Goal: Task Accomplishment & Management: Complete application form

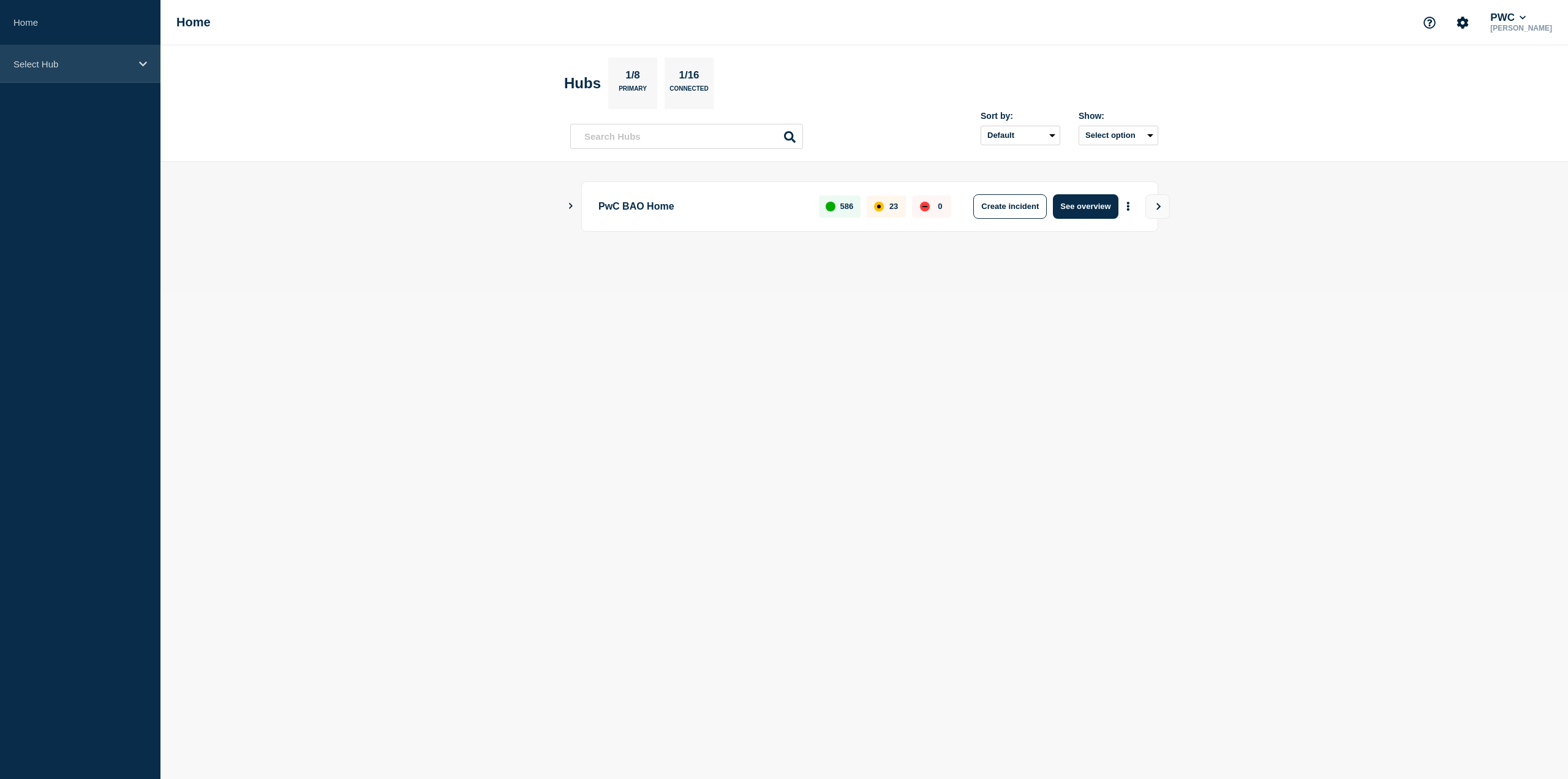
click at [142, 70] on div "Select Hub" at bounding box center [80, 64] width 161 height 38
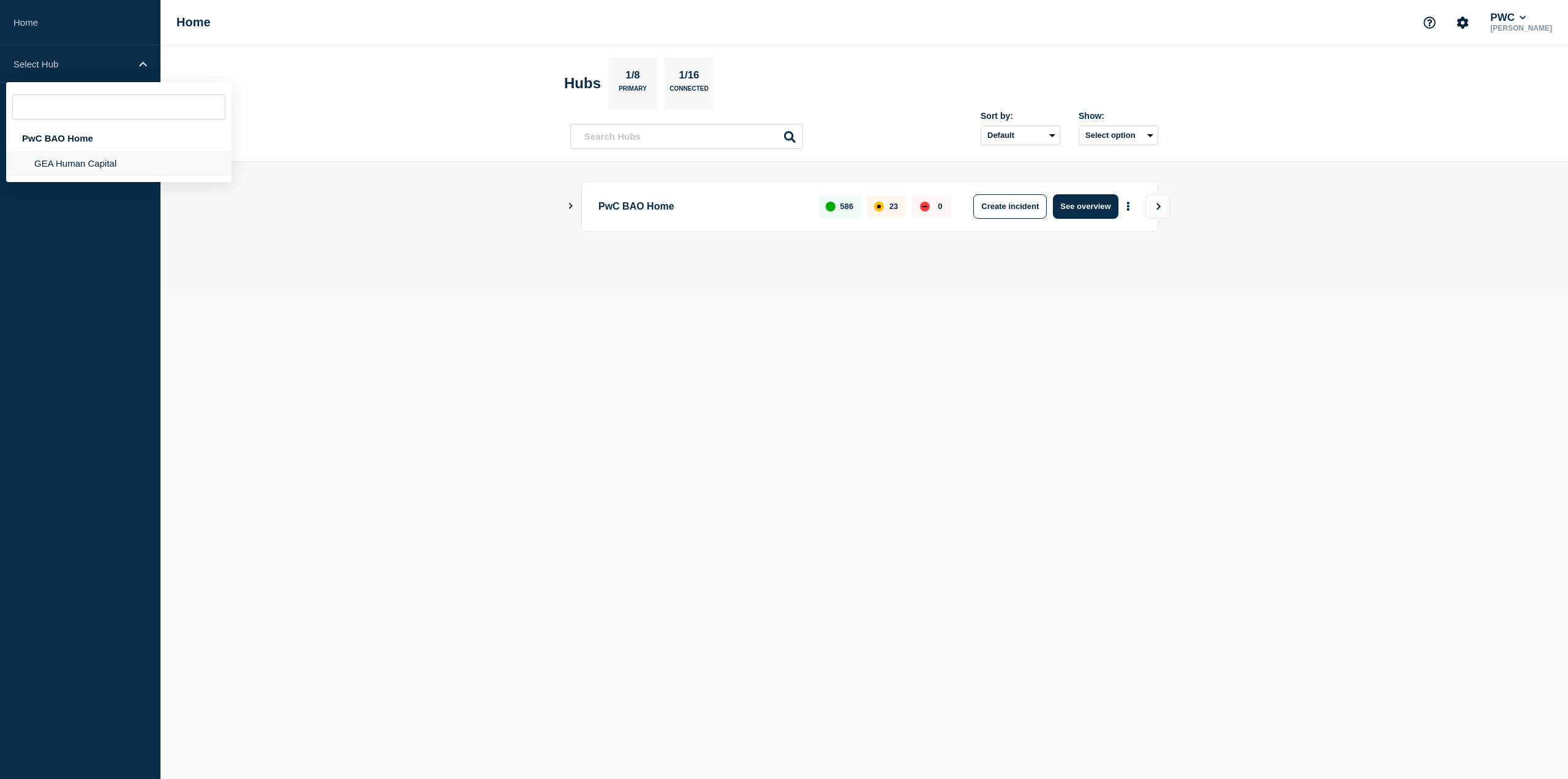
click at [111, 162] on li "GEA Human Capital" at bounding box center [119, 163] width 225 height 25
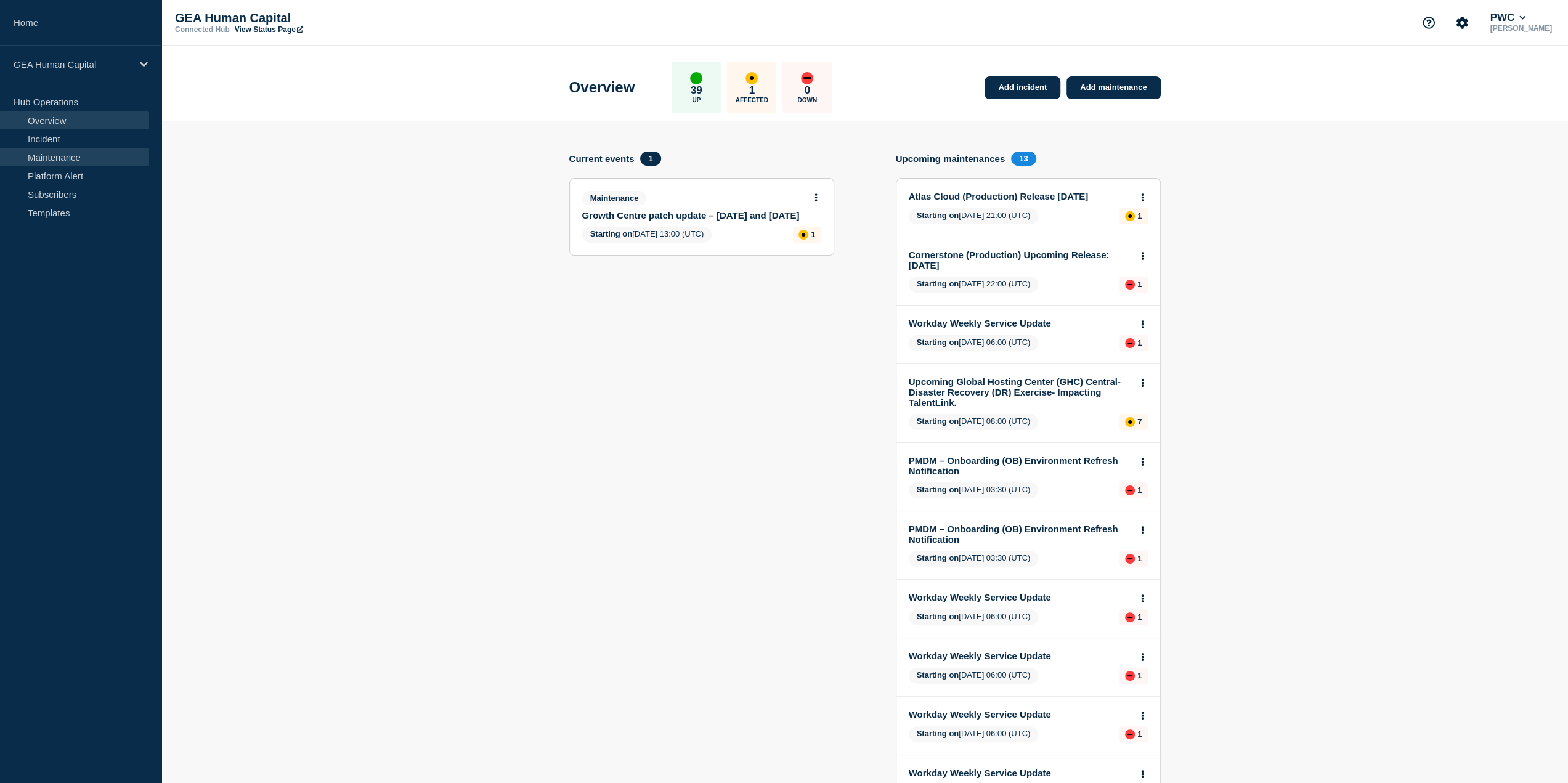
click at [87, 157] on link "Maintenance" at bounding box center [74, 157] width 149 height 18
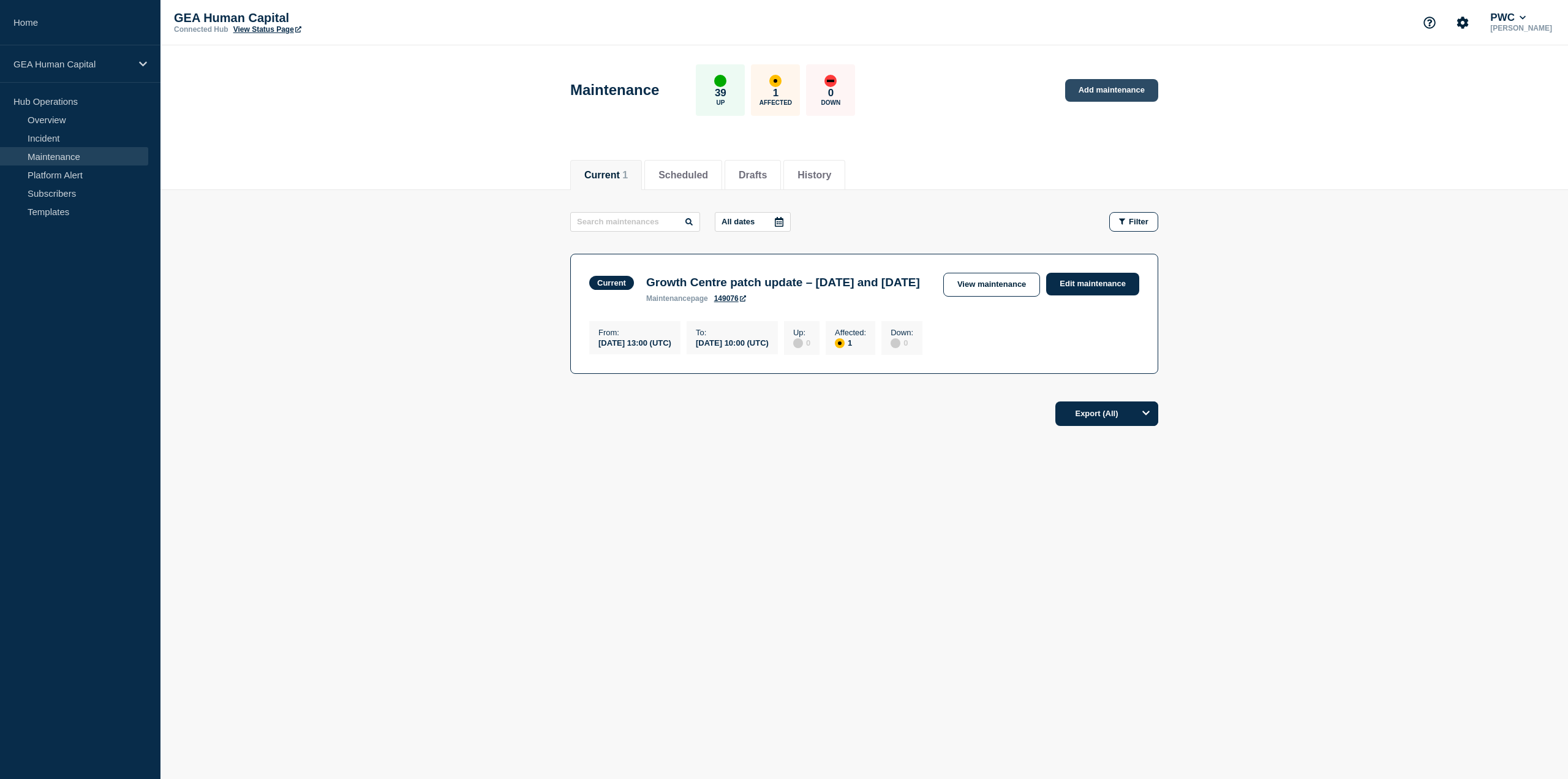
click at [1121, 91] on link "Add maintenance" at bounding box center [1112, 90] width 93 height 23
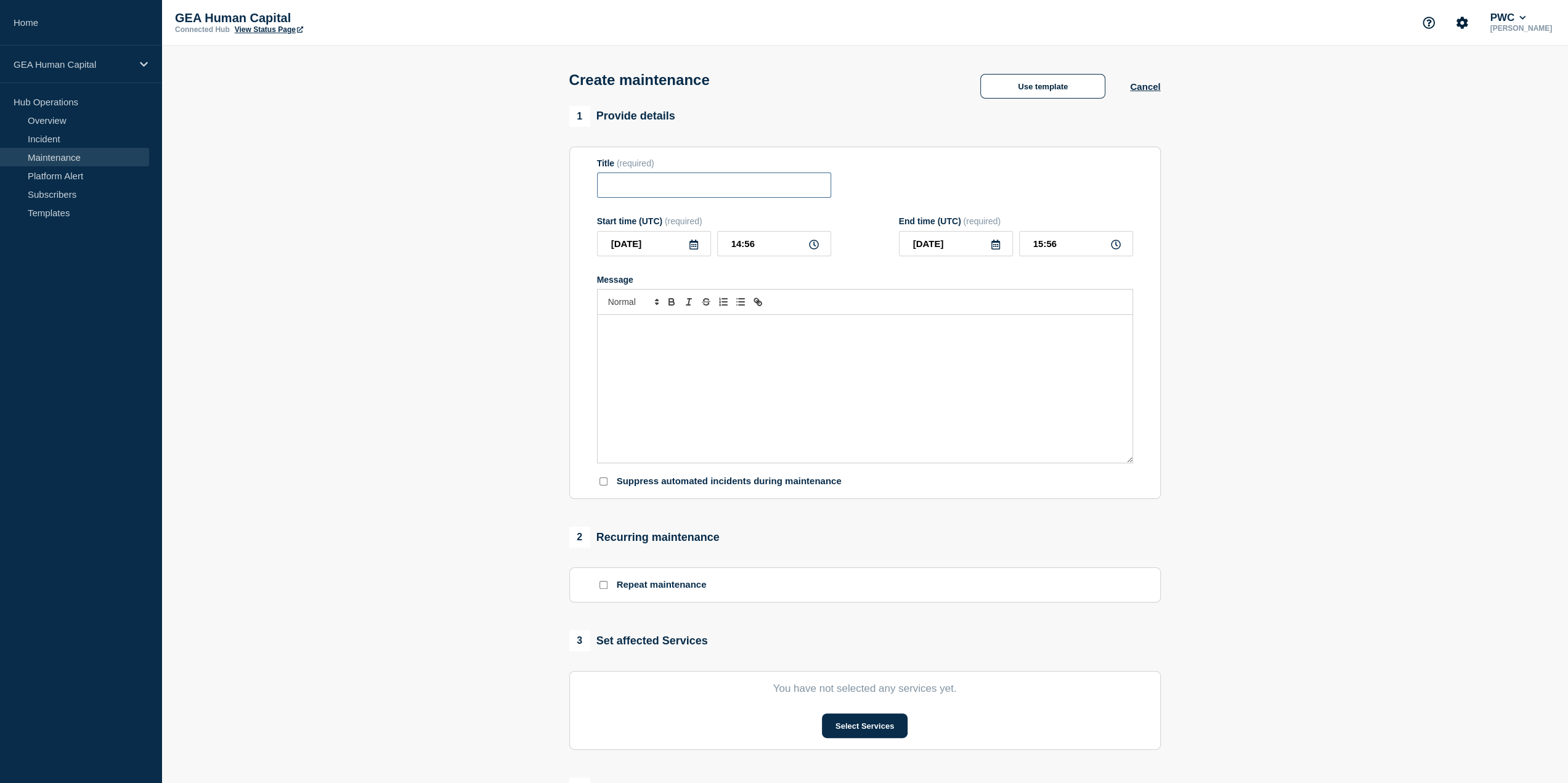
click at [634, 185] on input "Title" at bounding box center [714, 185] width 234 height 25
paste input "Upcoming Global Hosting Center (GHC) Central- Disaster Recovery (DR) Exercise- …"
type input "Upcoming Global Hosting Center (GHC) Central- Disaster Recovery (DR) Exercise- …"
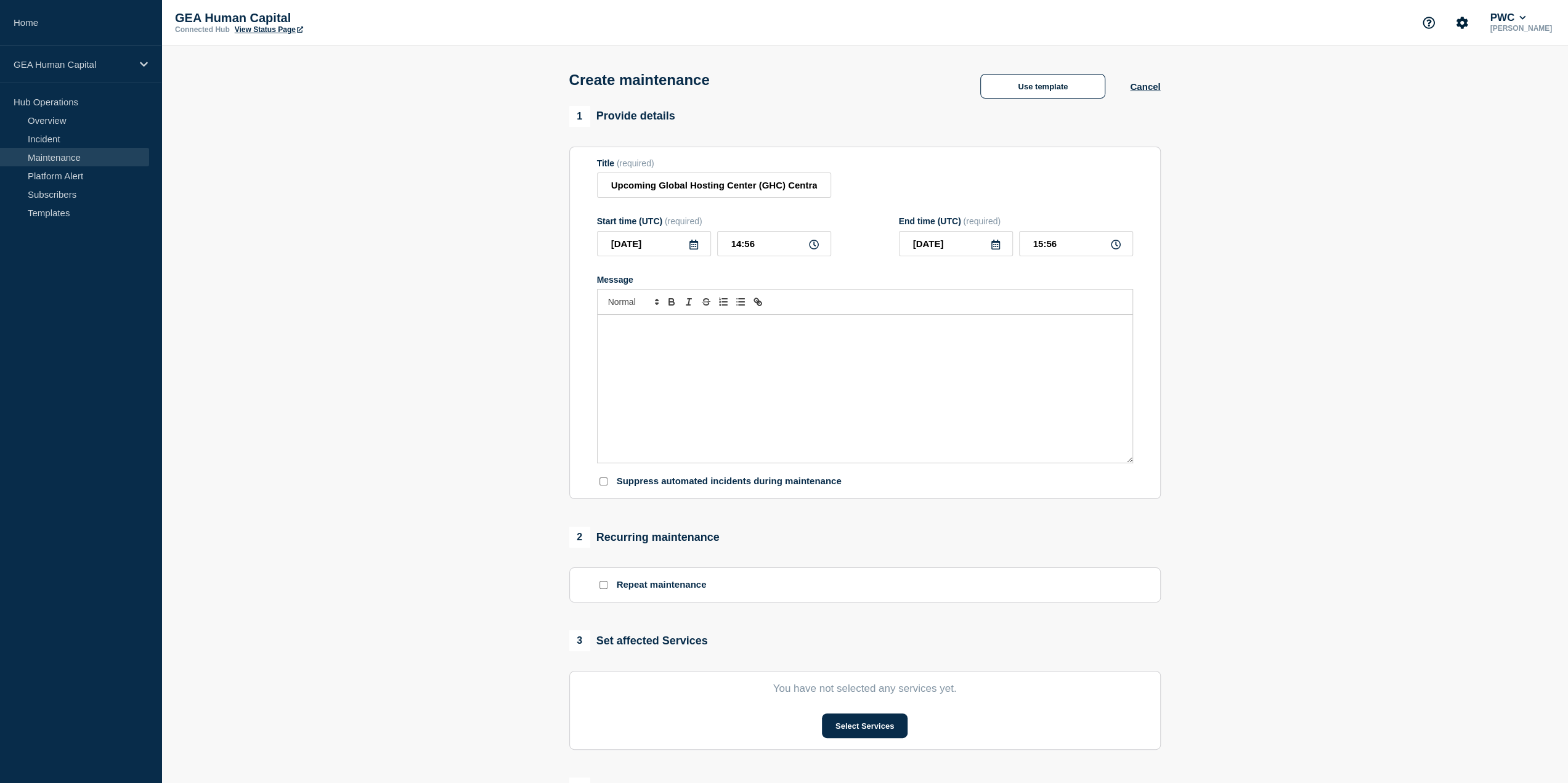
click at [642, 341] on div "Message" at bounding box center [864, 388] width 535 height 148
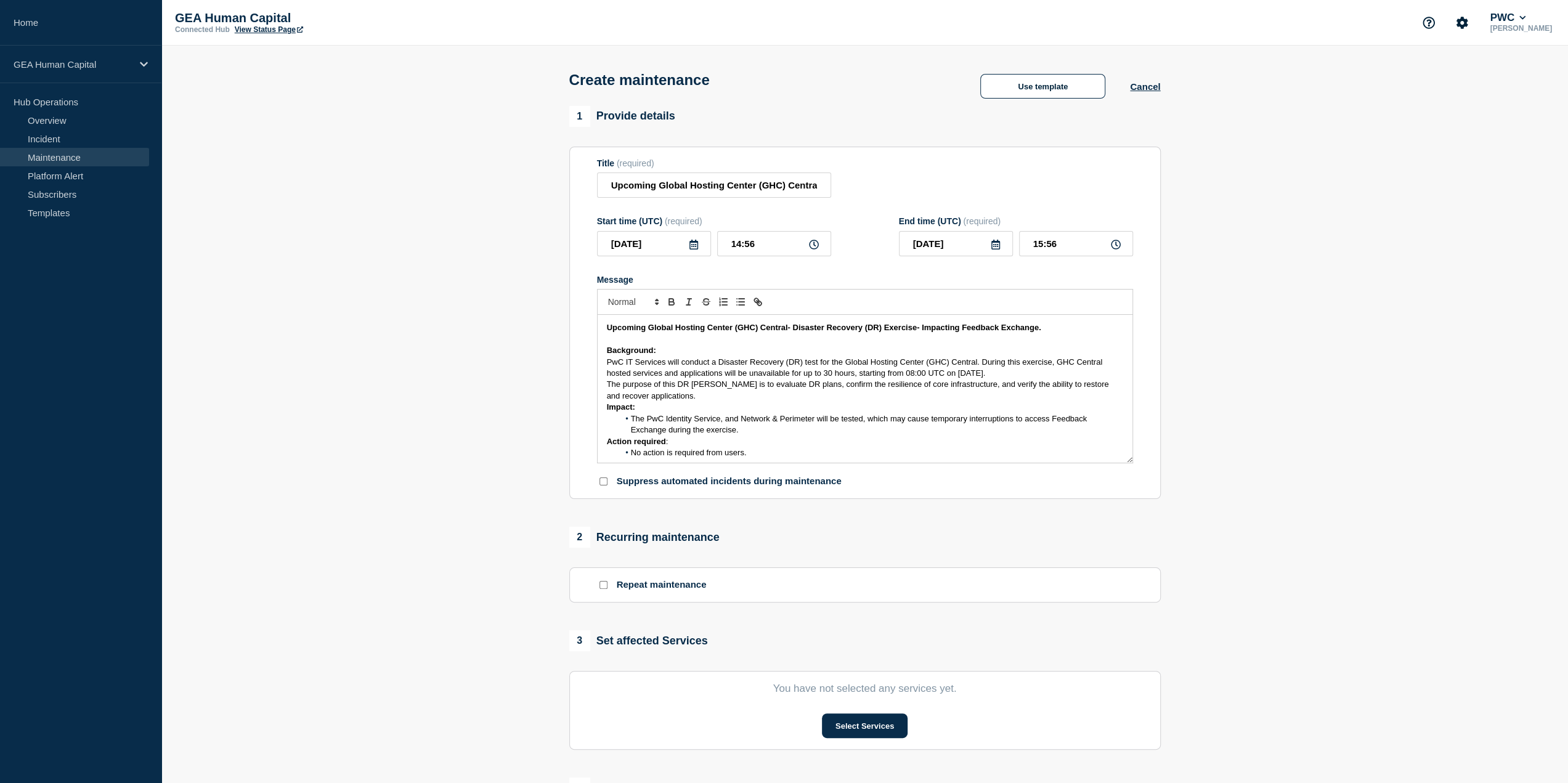
scroll to position [62, 0]
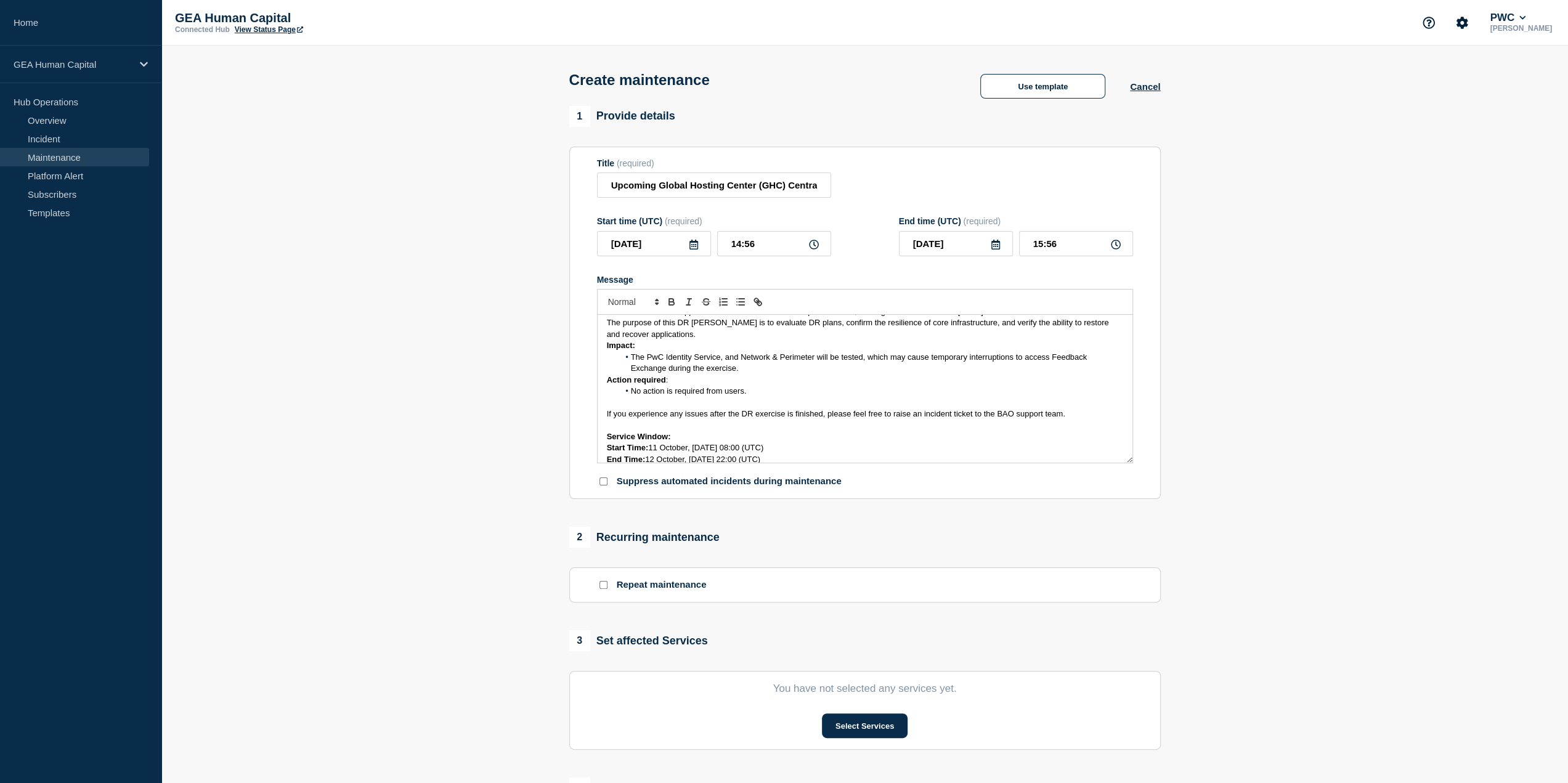
click at [660, 338] on p "The purpose of this DR [PERSON_NAME] is to evaluate DR plans, confirm the resil…" at bounding box center [865, 329] width 516 height 23
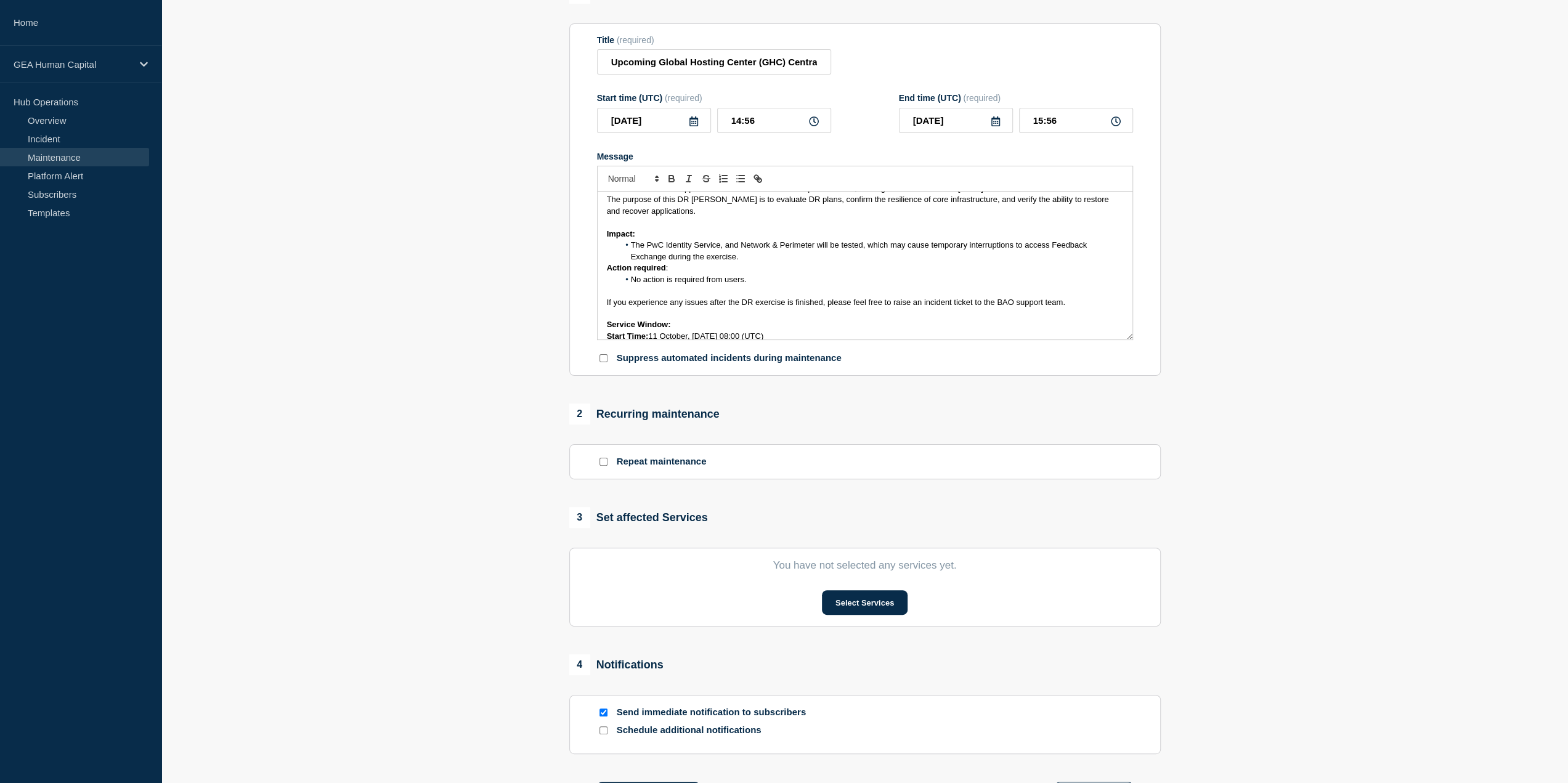
click at [605, 270] on div "Upcoming Global Hosting Center (GHC) Central- Disaster Recovery (DR) Exercise- …" at bounding box center [864, 265] width 535 height 148
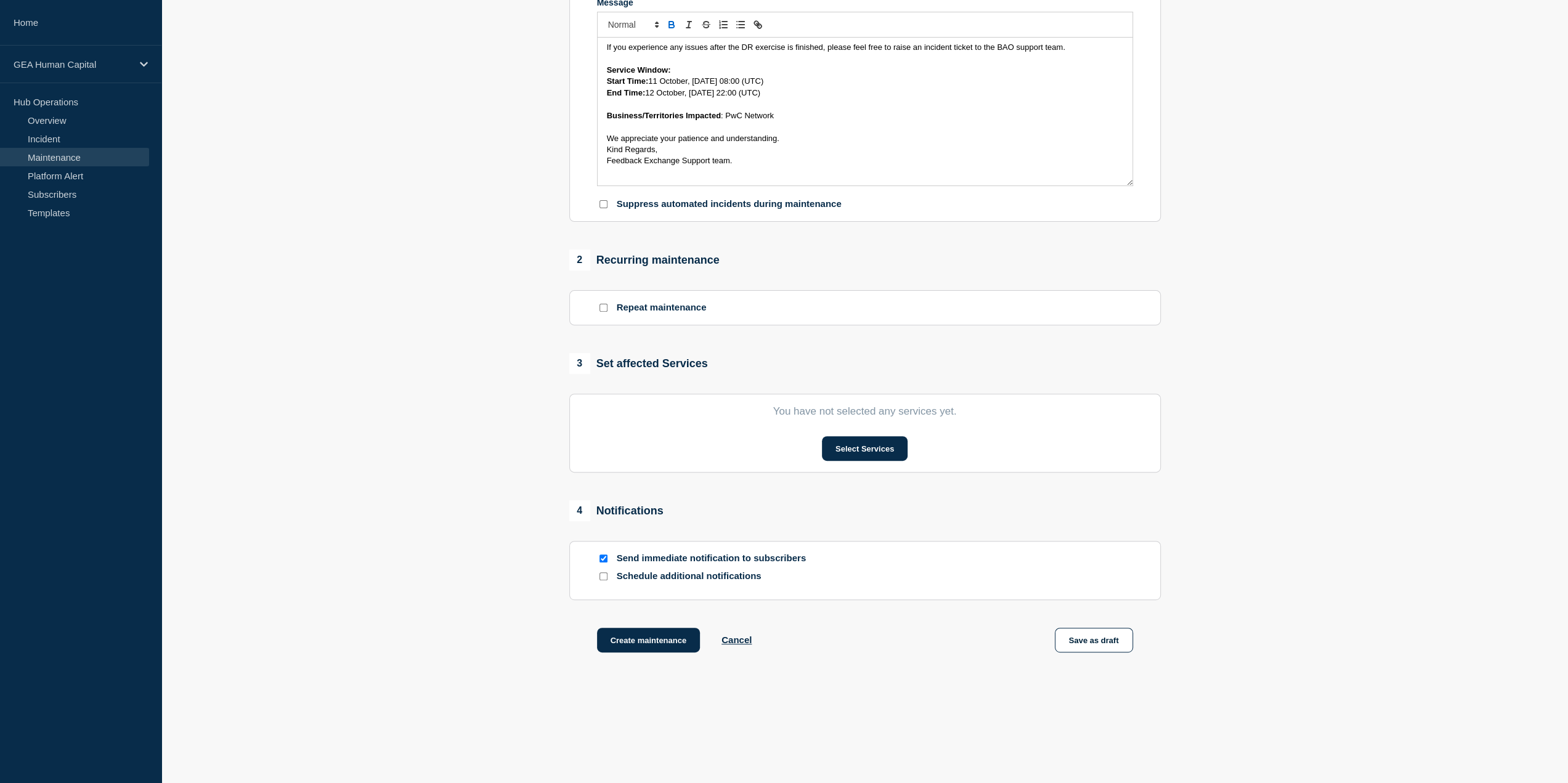
scroll to position [289, 0]
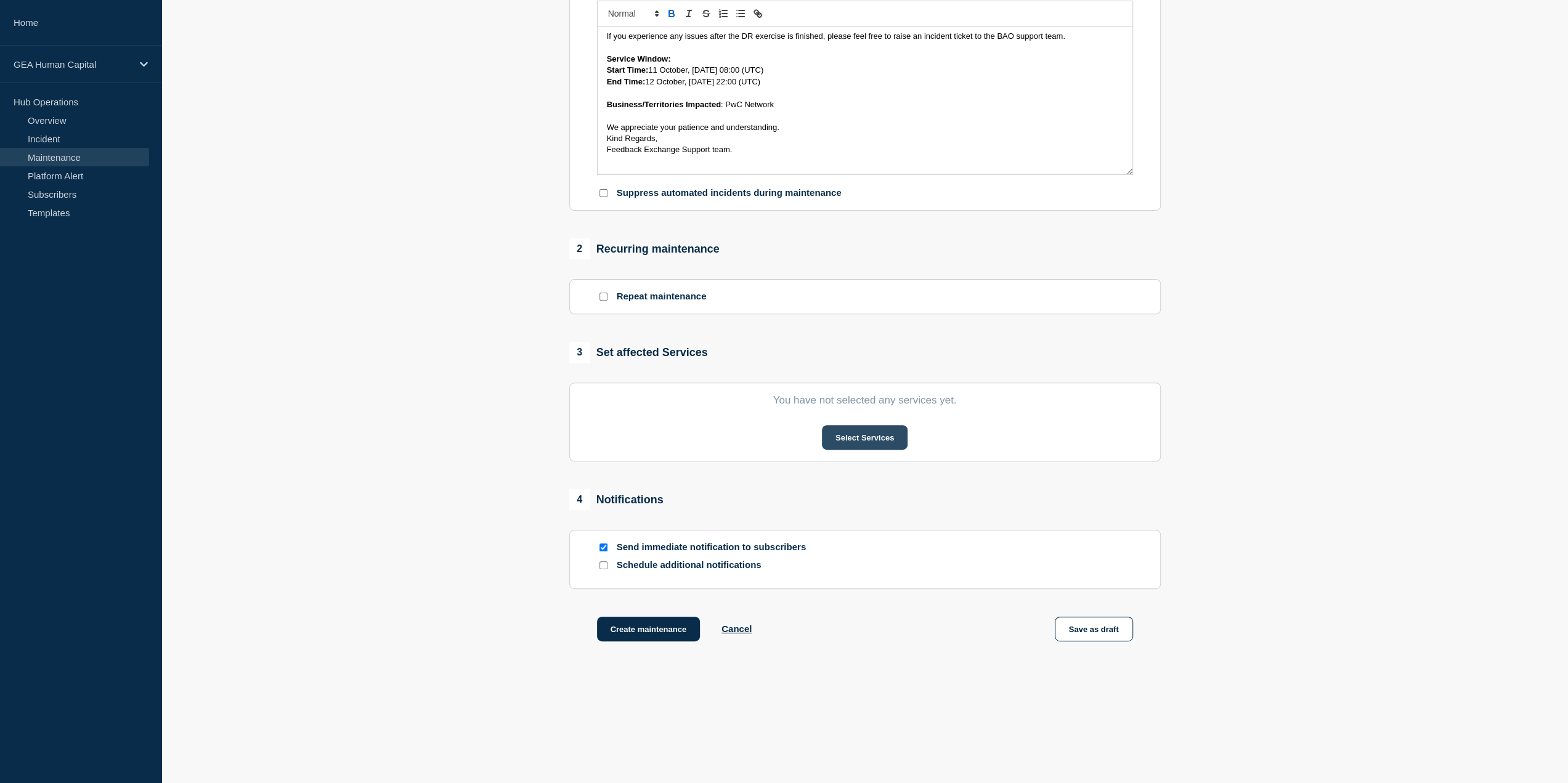
click at [886, 436] on button "Select Services" at bounding box center [864, 437] width 85 height 24
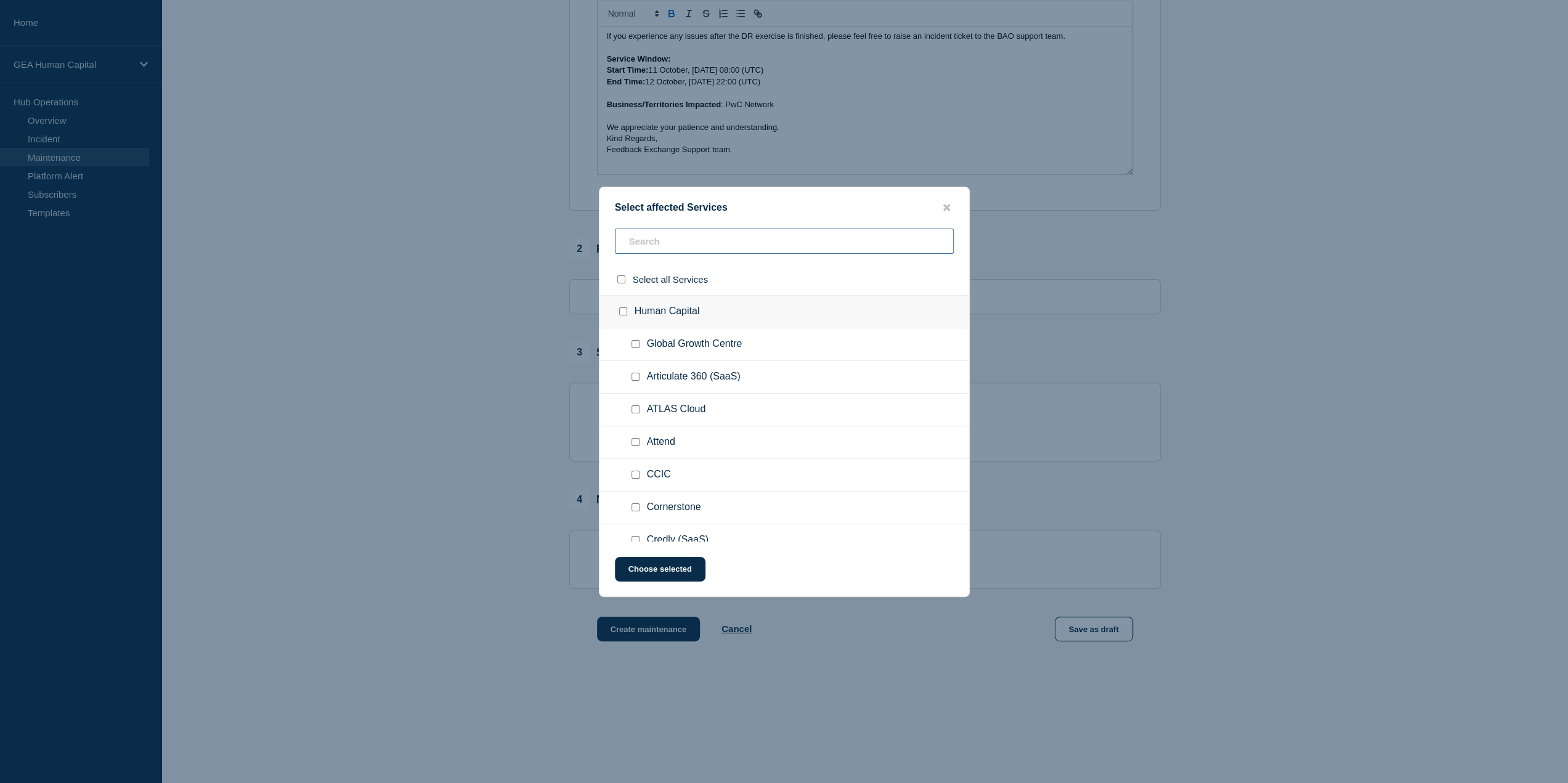
click at [639, 236] on input "text" at bounding box center [784, 241] width 338 height 25
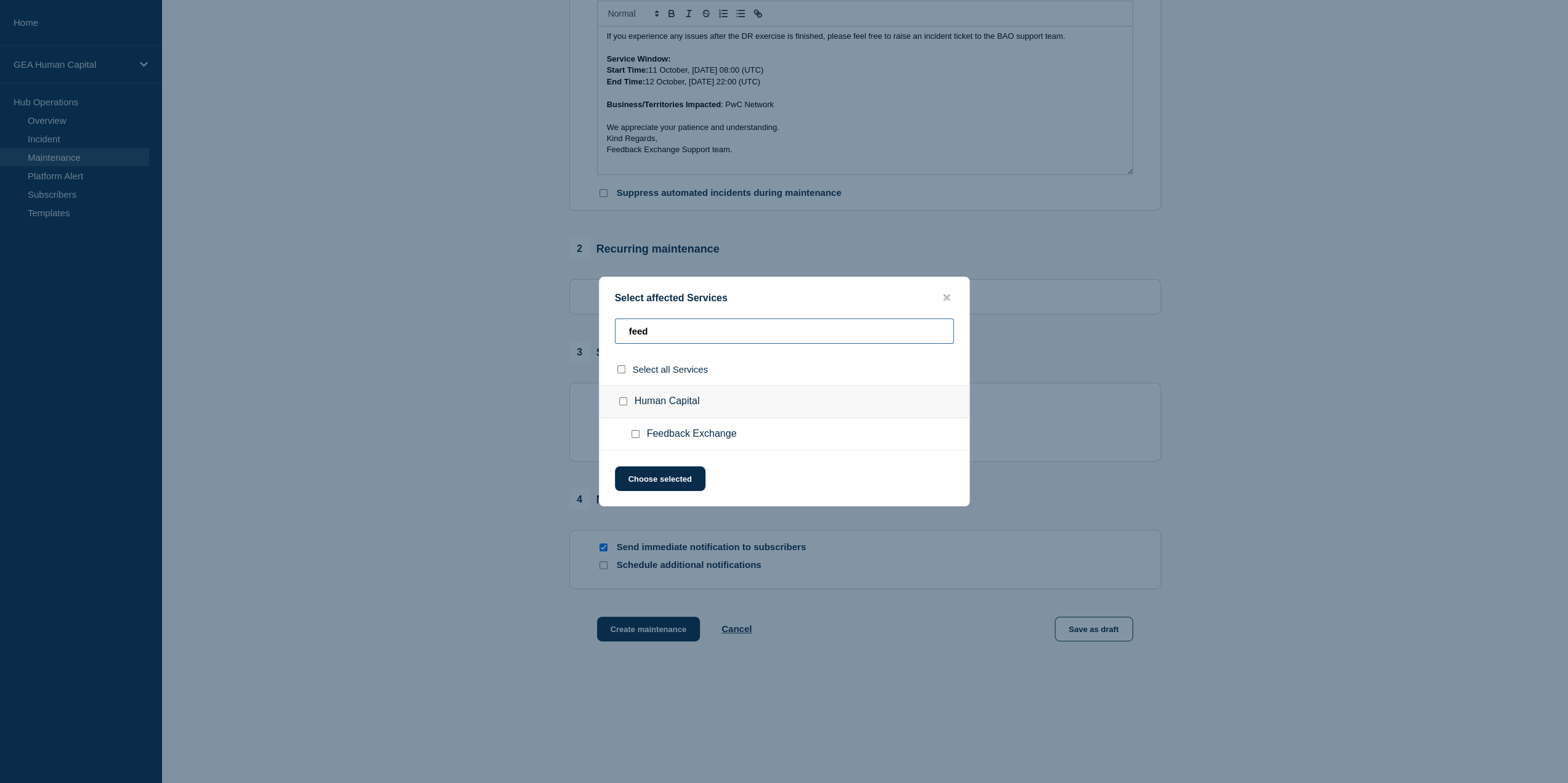
type input "feed"
click at [632, 433] on input "Feedback Exchange checkbox" at bounding box center [635, 433] width 8 height 8
checkbox input "true"
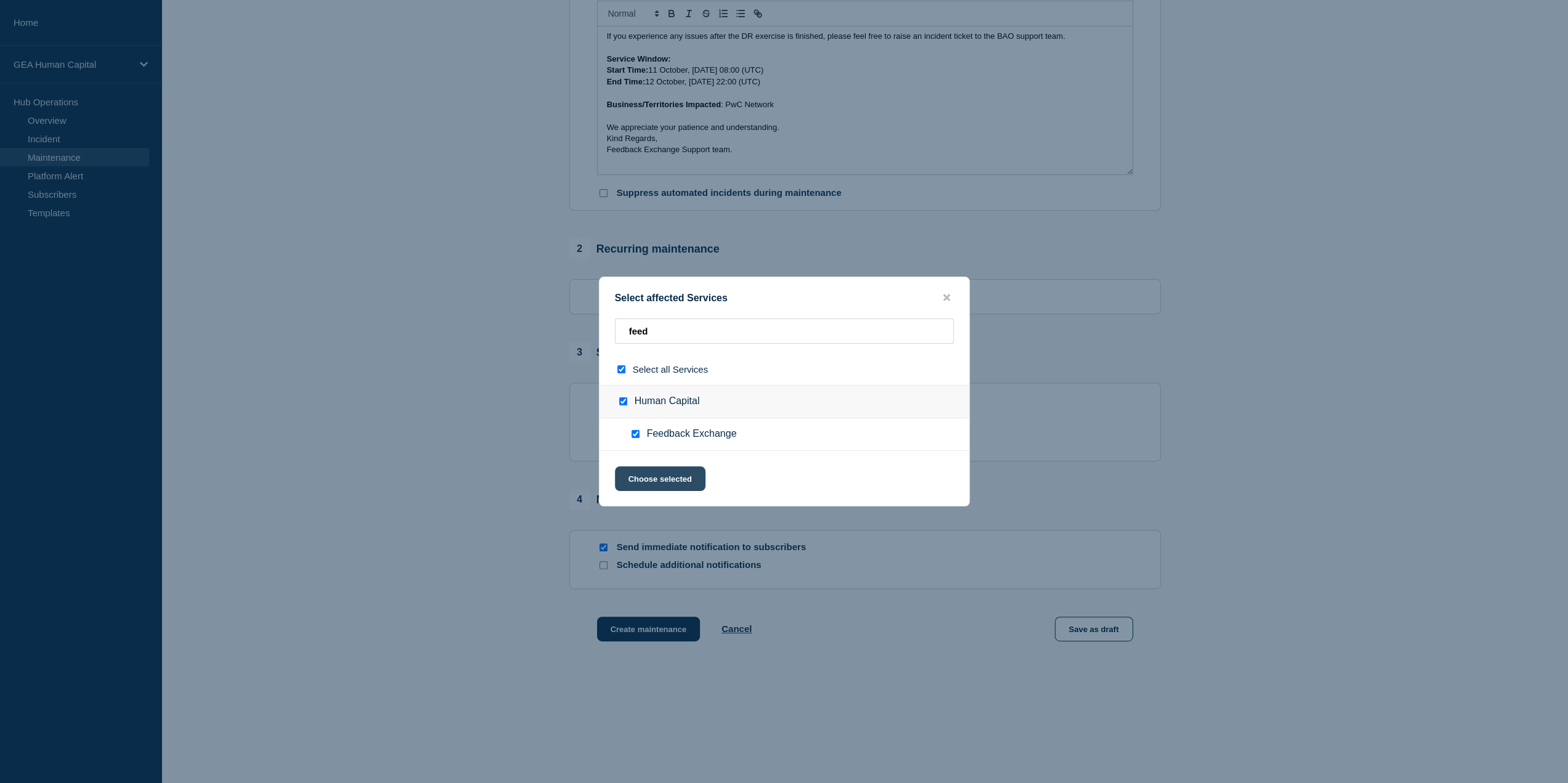
click at [676, 477] on button "Choose selected" at bounding box center [660, 478] width 90 height 24
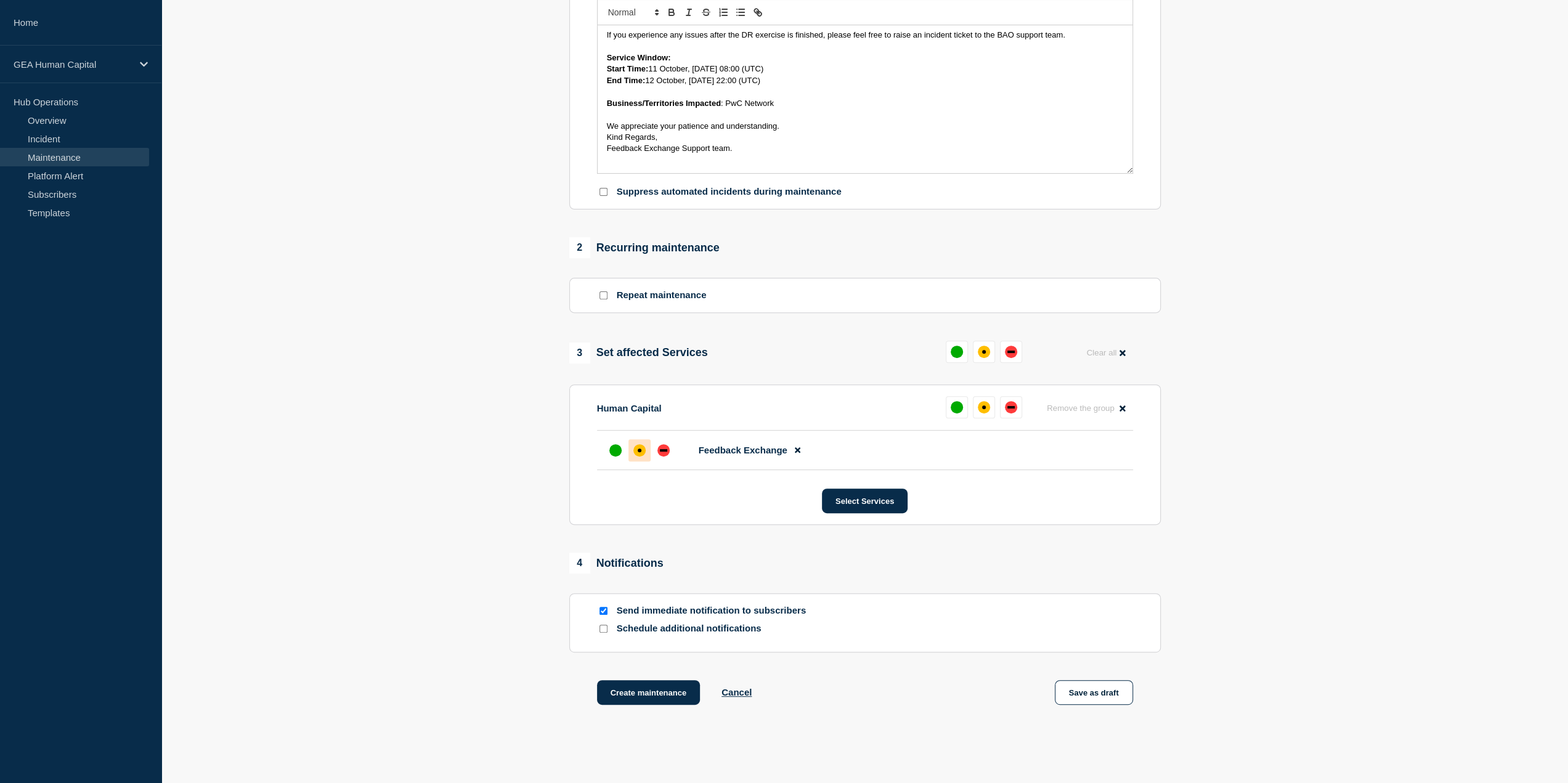
click at [639, 452] on div "affected" at bounding box center [639, 450] width 3 height 3
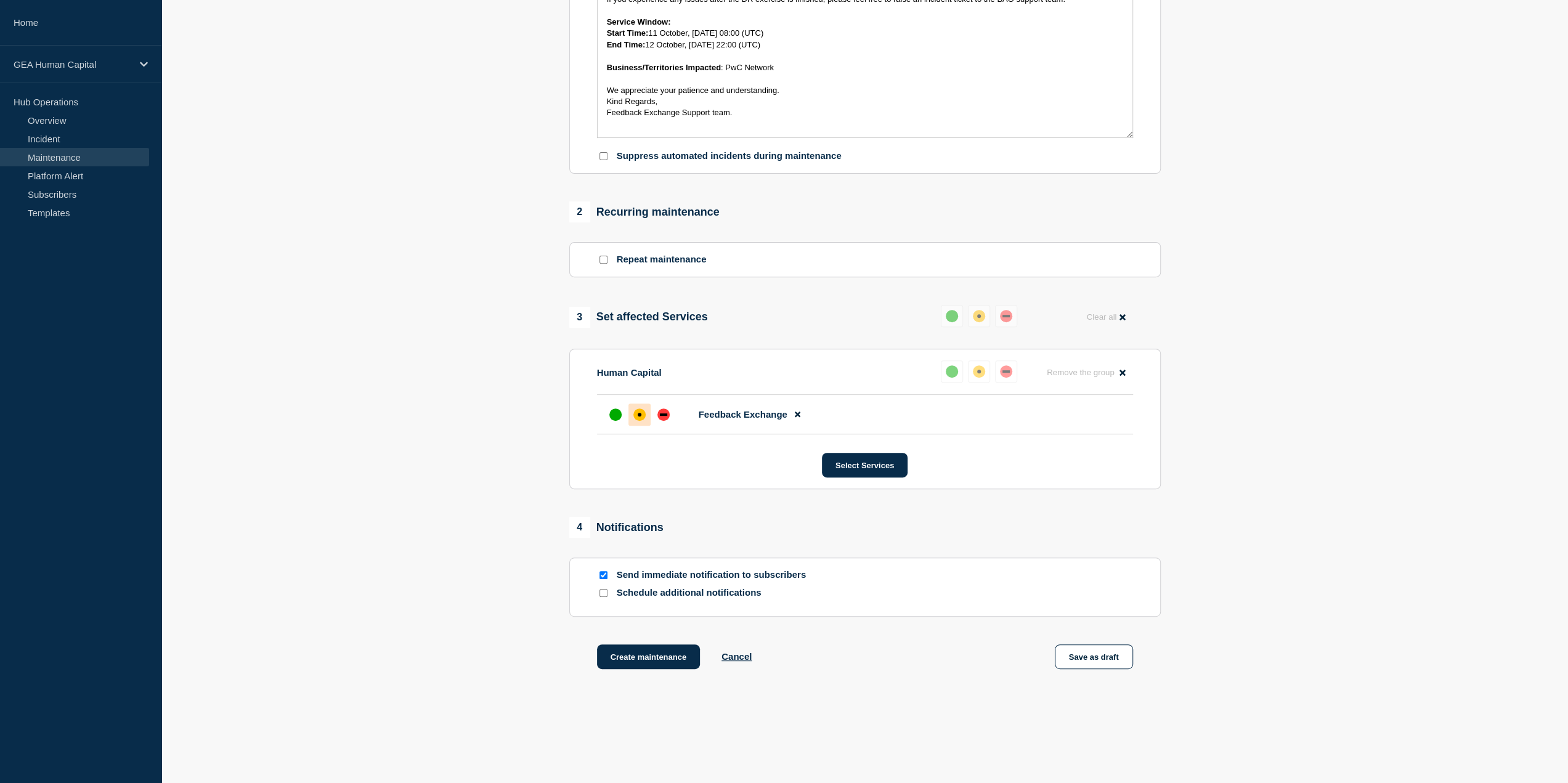
scroll to position [354, 0]
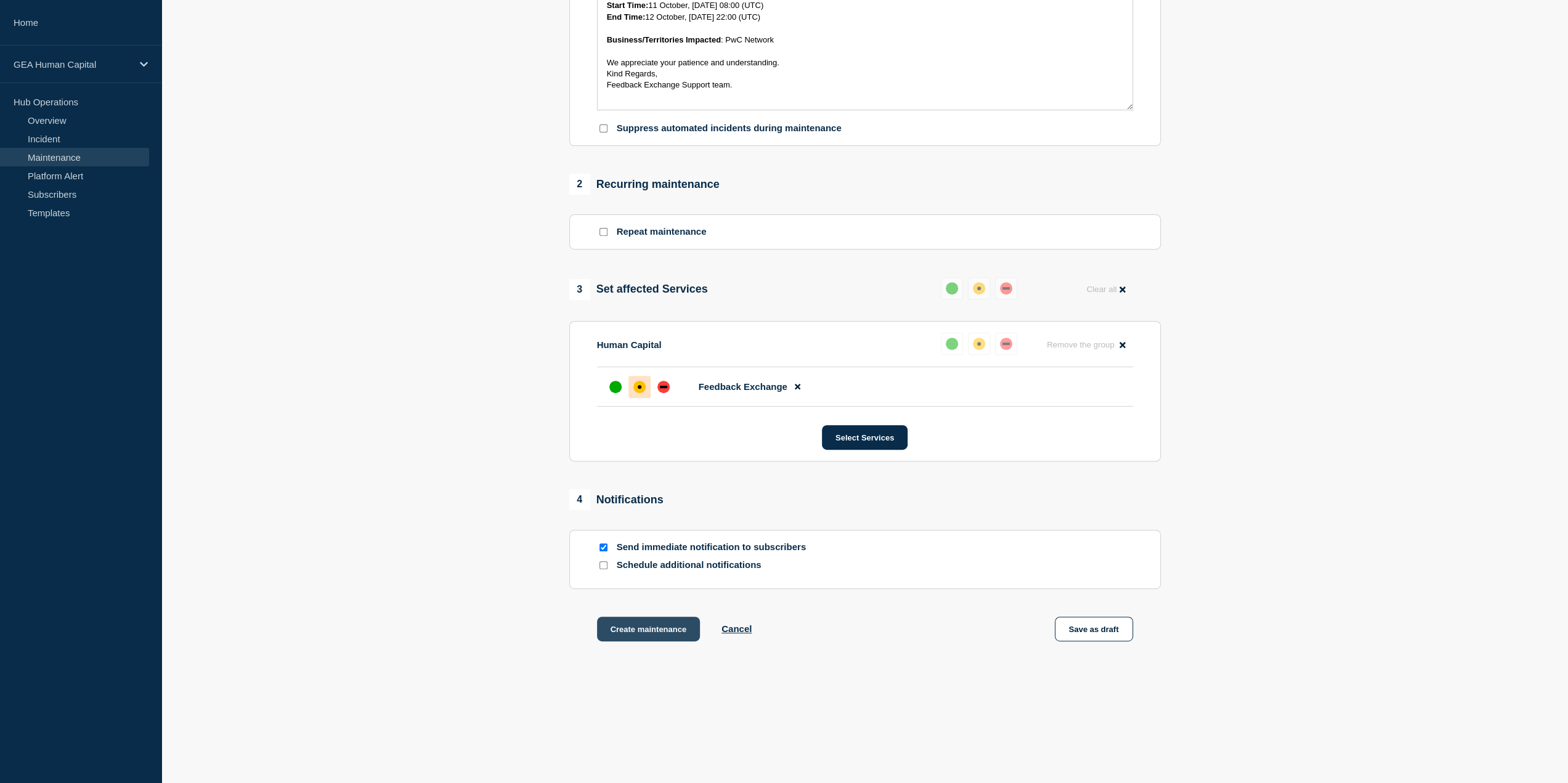
click at [639, 628] on button "Create maintenance" at bounding box center [649, 628] width 104 height 24
